Goal: Task Accomplishment & Management: Use online tool/utility

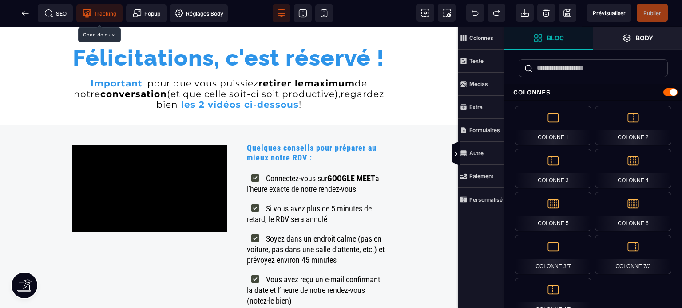
click at [111, 11] on span "Tracking" at bounding box center [100, 13] width 34 height 9
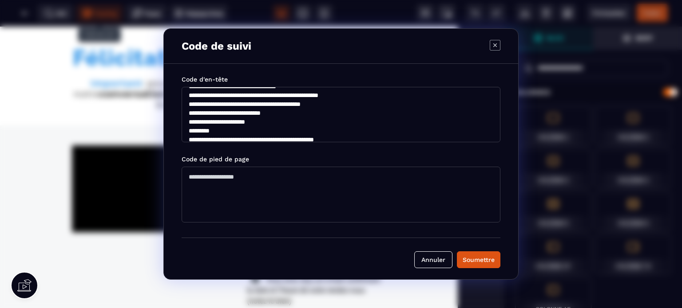
scroll to position [76, 0]
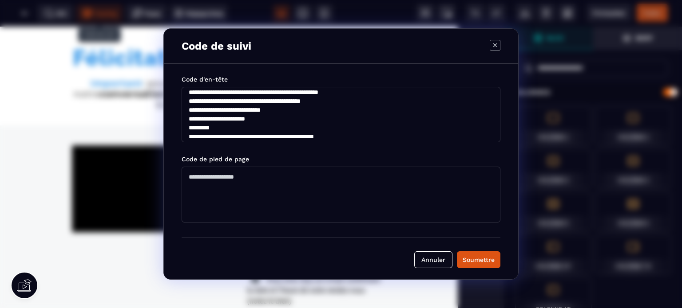
drag, startPoint x: 225, startPoint y: 119, endPoint x: 252, endPoint y: 119, distance: 26.6
click at [252, 119] on textarea "**********" at bounding box center [341, 115] width 319 height 56
type textarea "**********"
click at [478, 264] on div "Soumettre" at bounding box center [478, 260] width 32 height 9
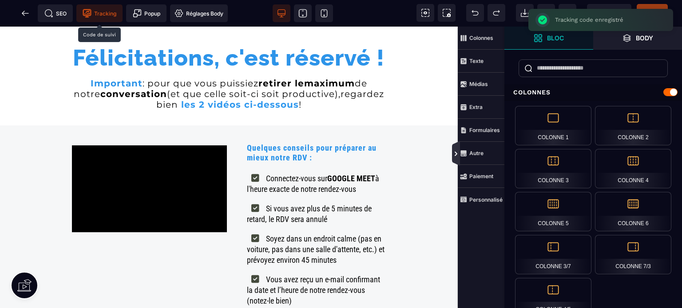
click at [454, 158] on icon at bounding box center [456, 153] width 8 height 25
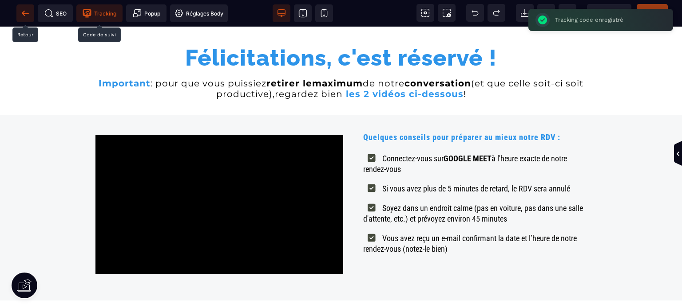
click at [24, 13] on icon at bounding box center [25, 13] width 7 height 0
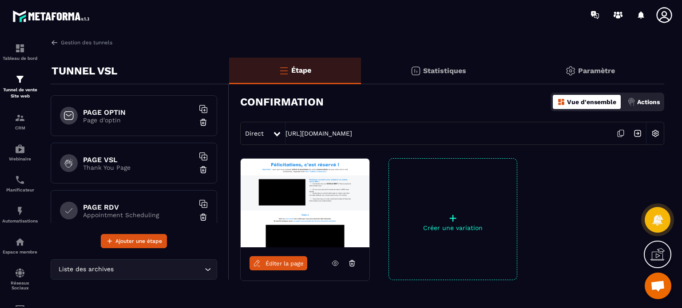
click at [127, 122] on p "Page d'optin" at bounding box center [138, 120] width 111 height 7
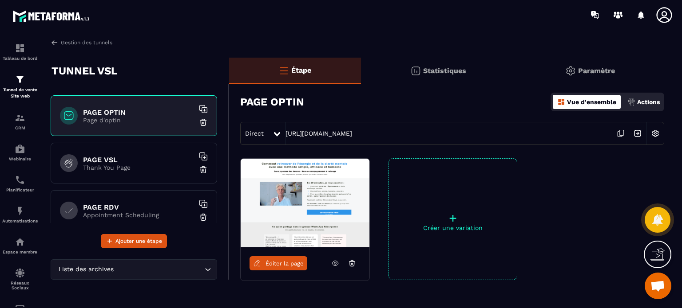
click at [126, 154] on div "PAGE VSL Thank You Page" at bounding box center [134, 163] width 166 height 41
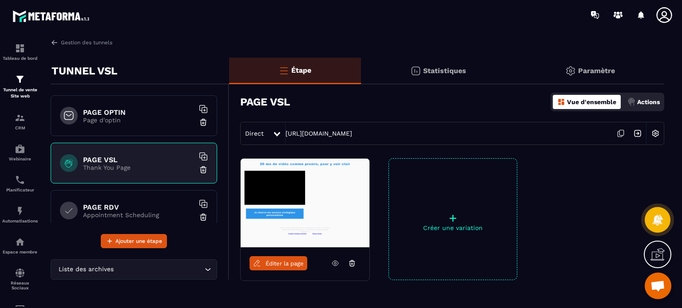
click at [146, 118] on p "Page d'optin" at bounding box center [138, 120] width 111 height 7
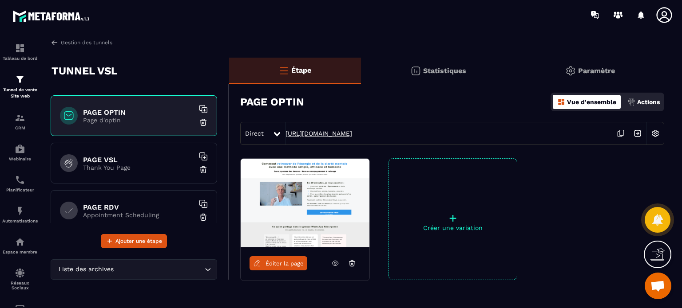
click at [334, 135] on link "[URL][DOMAIN_NAME]" at bounding box center [318, 133] width 67 height 7
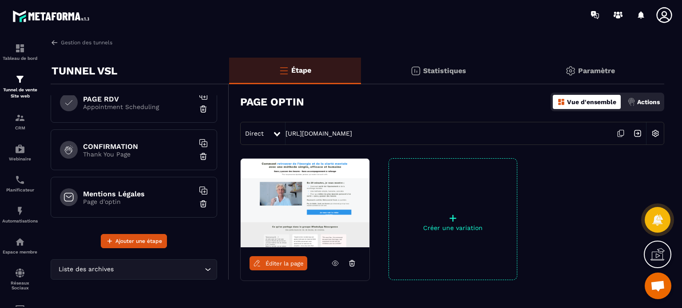
click at [112, 106] on p "Appointment Scheduling" at bounding box center [138, 106] width 111 height 7
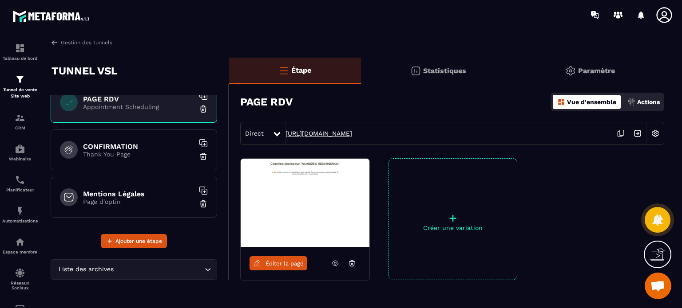
click at [311, 134] on link "[URL][DOMAIN_NAME]" at bounding box center [318, 133] width 67 height 7
click at [142, 162] on div "CONFIRMATION Thank You Page" at bounding box center [134, 150] width 166 height 41
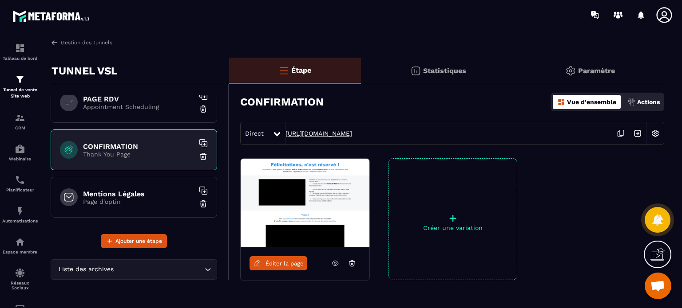
click at [336, 134] on link "[URL][DOMAIN_NAME]" at bounding box center [318, 133] width 67 height 7
click at [82, 43] on link "Gestion des tunnels" at bounding box center [82, 43] width 62 height 8
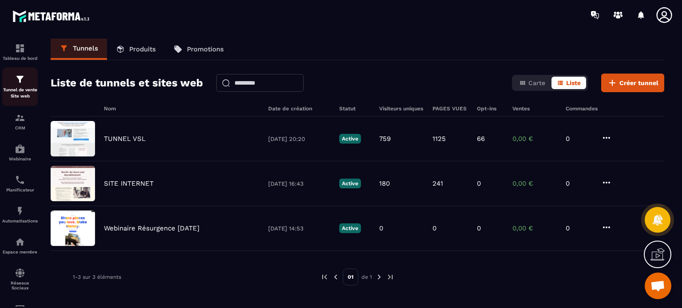
click at [14, 81] on div "Tunnel de vente Site web" at bounding box center [20, 86] width 36 height 25
click at [13, 123] on div "CRM" at bounding box center [20, 122] width 36 height 18
